Goal: Check status: Check status

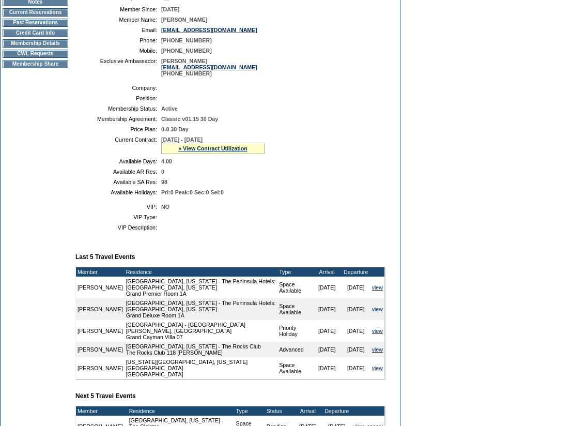
scroll to position [155, 0]
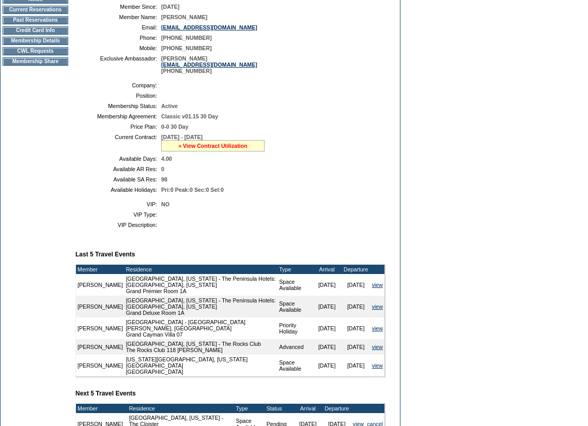
click at [234, 149] on link "» View Contract Utilization" at bounding box center [212, 146] width 69 height 6
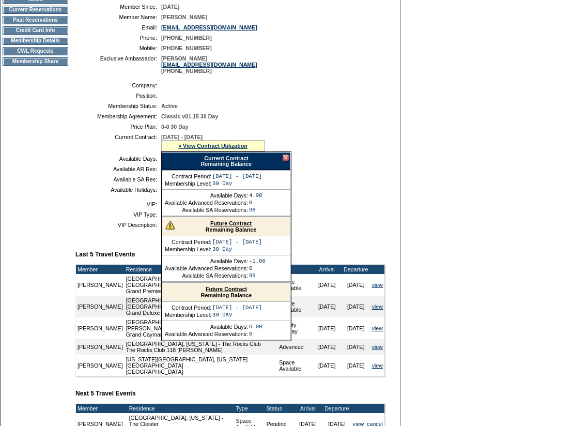
click at [229, 226] on link "Future Contract" at bounding box center [230, 223] width 41 height 6
click at [227, 161] on link "Current Contract" at bounding box center [226, 158] width 44 height 6
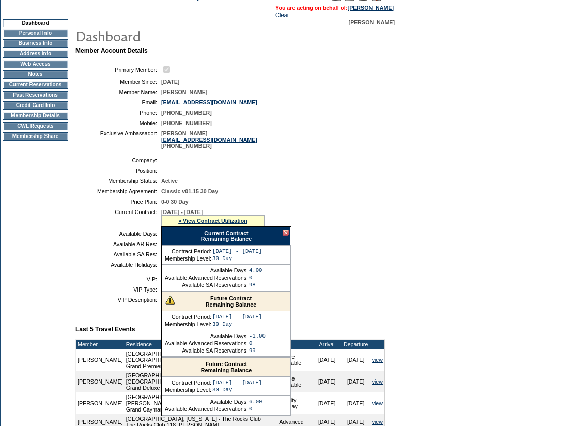
scroll to position [0, 0]
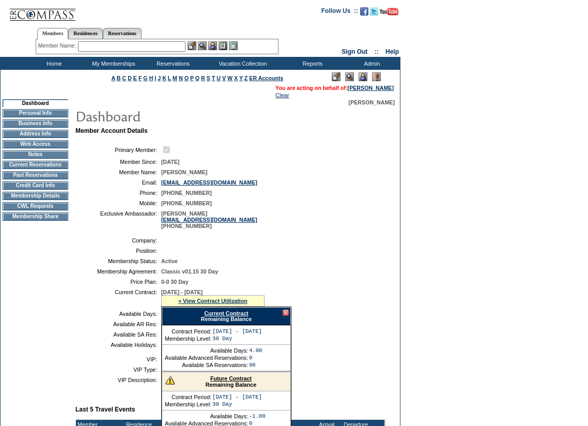
click at [29, 210] on td "CWL Requests" at bounding box center [36, 206] width 66 height 8
